Goal: Find specific page/section: Find specific page/section

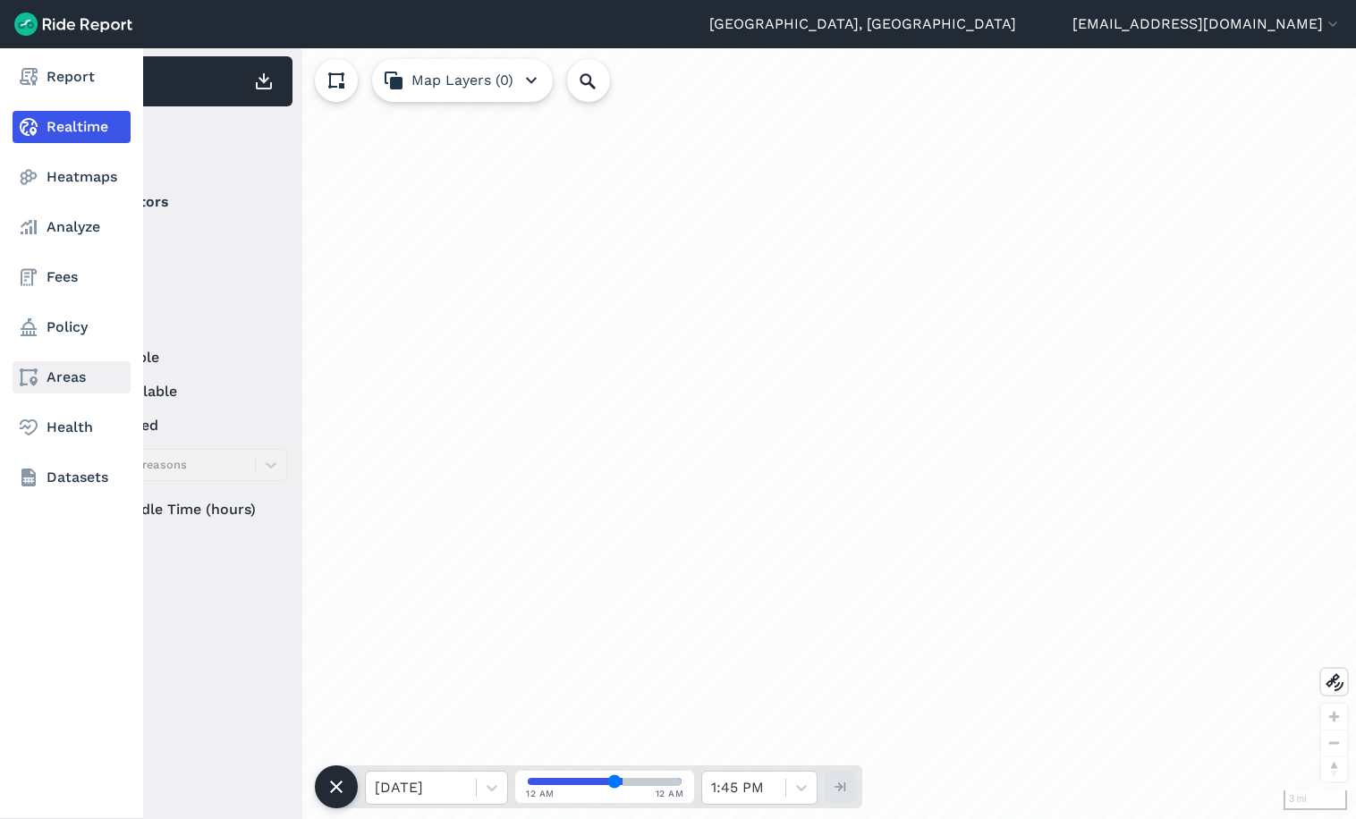
click at [52, 385] on link "Areas" at bounding box center [72, 377] width 118 height 32
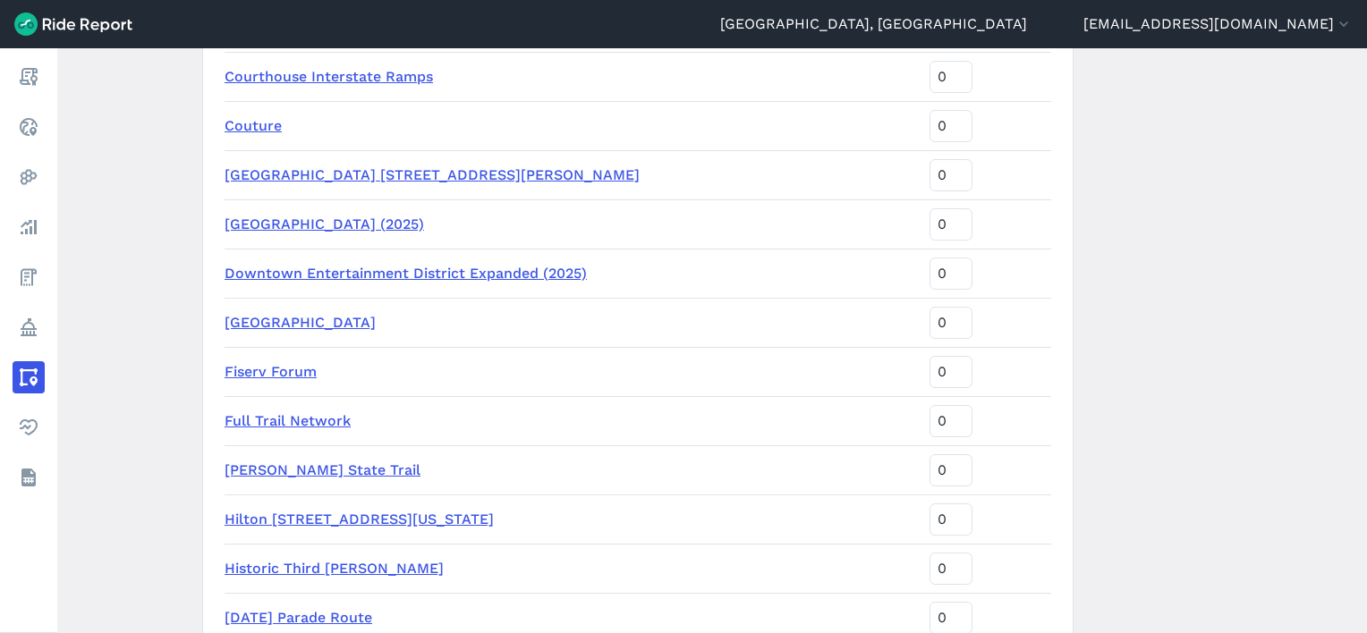
scroll to position [1968, 0]
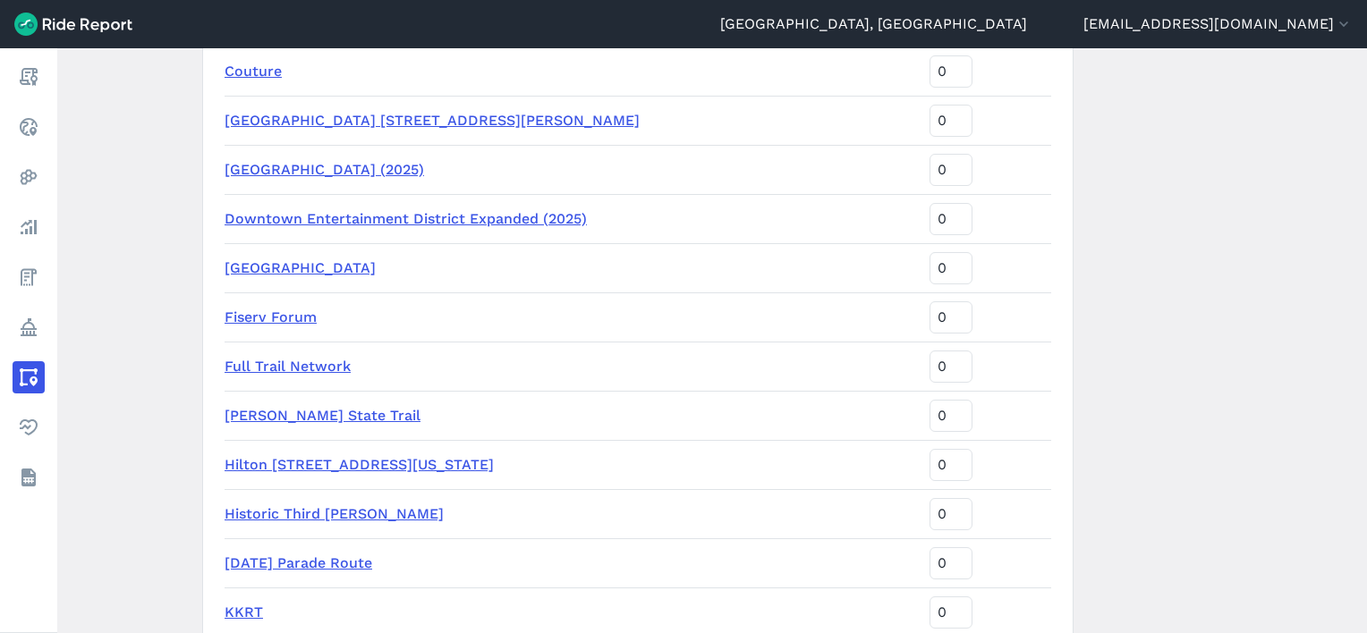
click at [424, 171] on link "[GEOGRAPHIC_DATA] (2025)" at bounding box center [324, 169] width 199 height 17
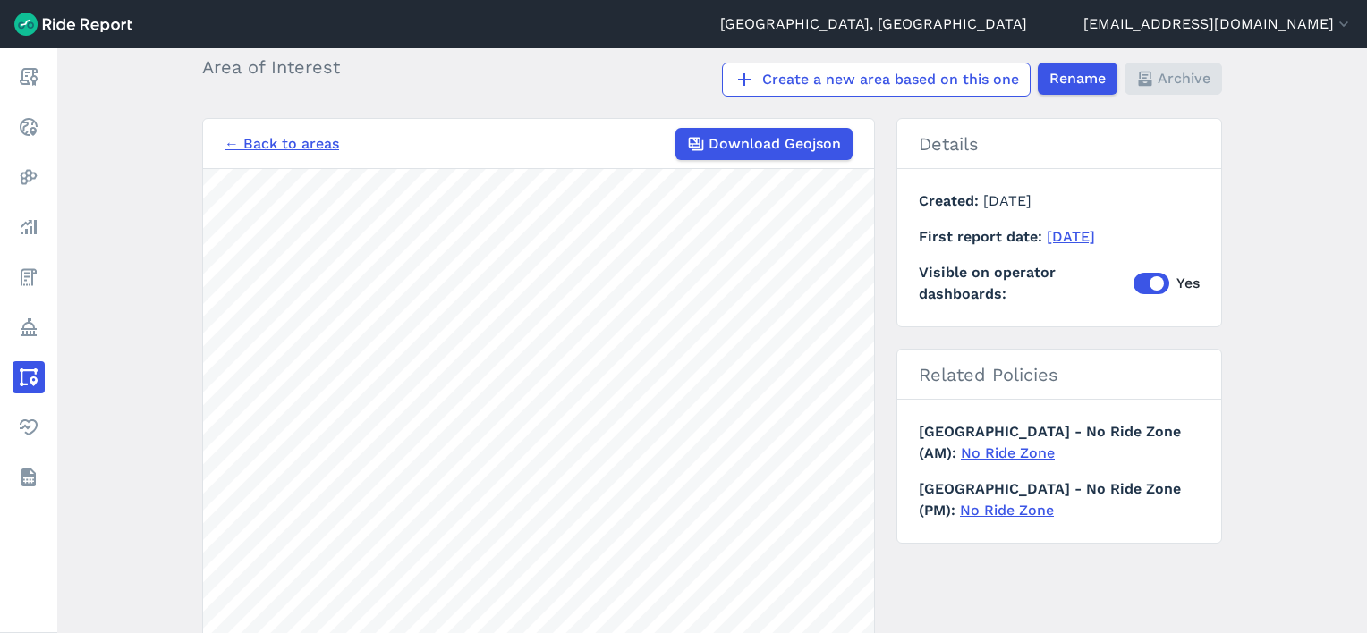
scroll to position [76, 0]
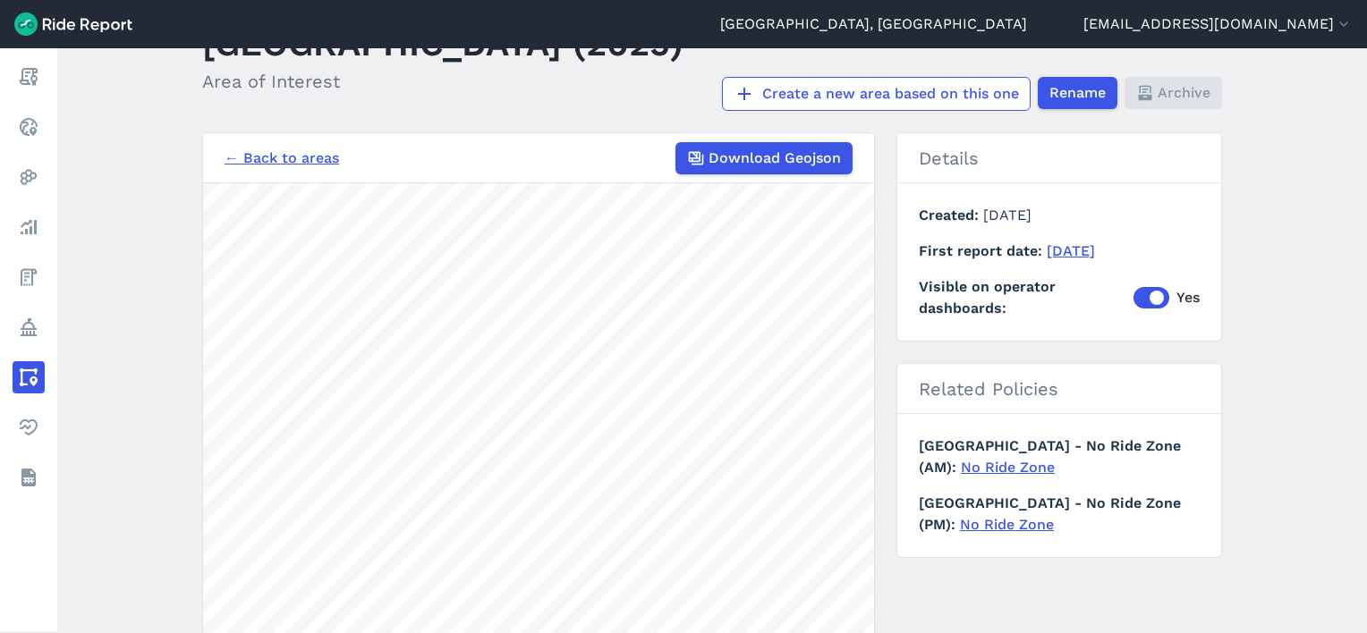
click at [258, 169] on link "← Back to areas" at bounding box center [282, 158] width 115 height 21
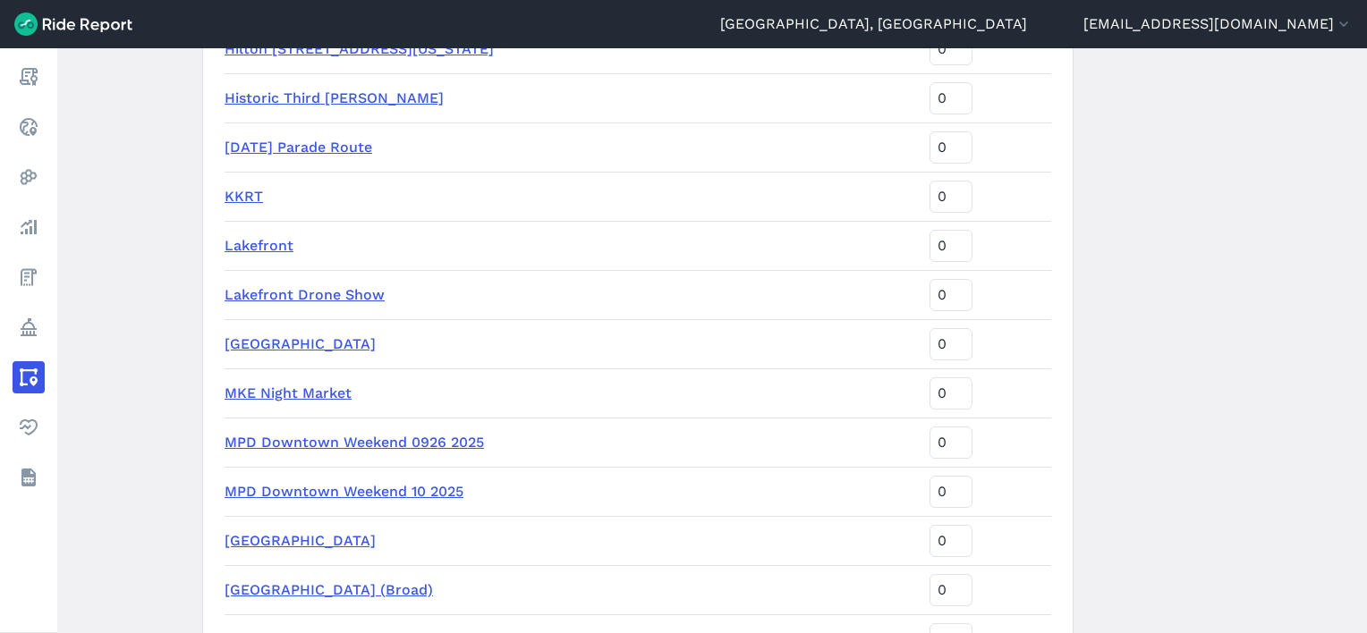
scroll to position [2505, 0]
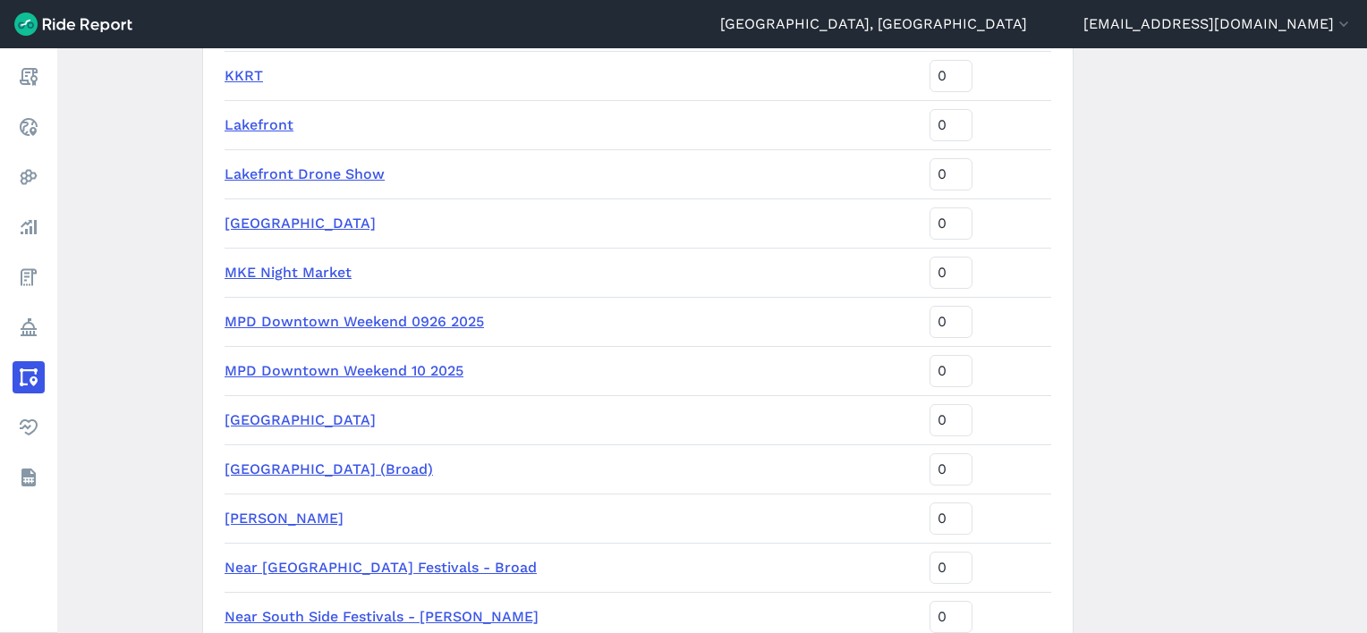
click at [326, 370] on link "MPD Downtown Weekend 10 2025" at bounding box center [344, 370] width 239 height 17
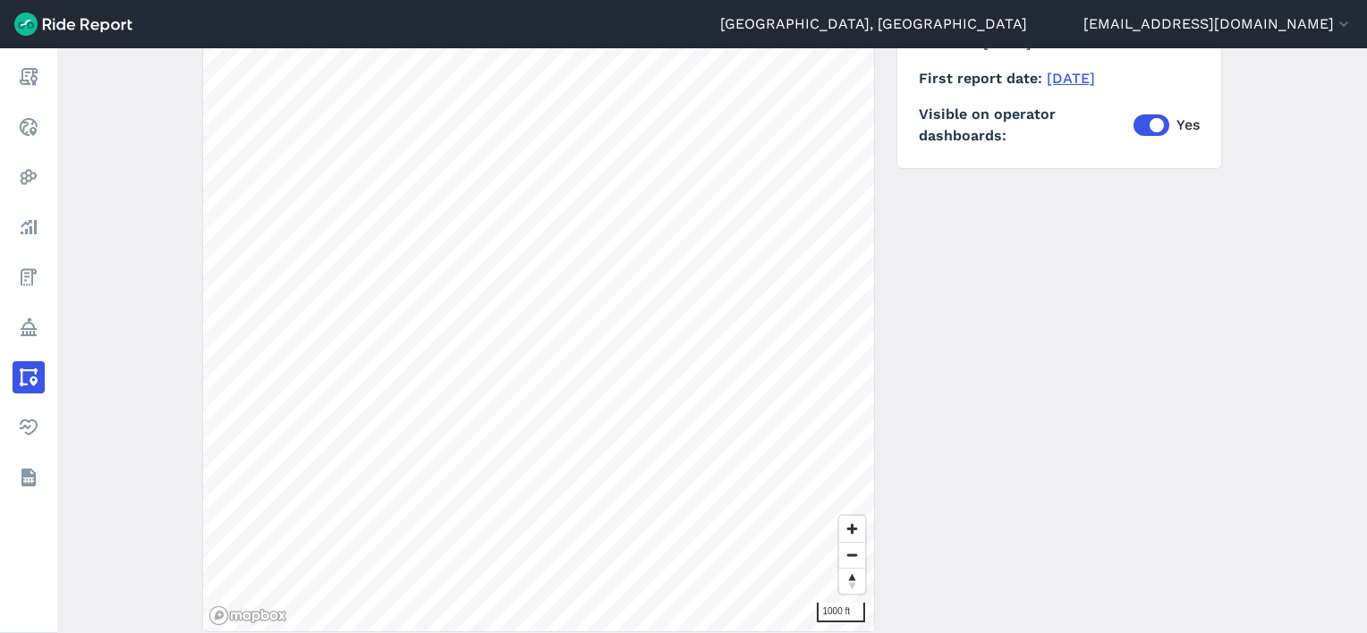
scroll to position [255, 0]
